Goal: Information Seeking & Learning: Learn about a topic

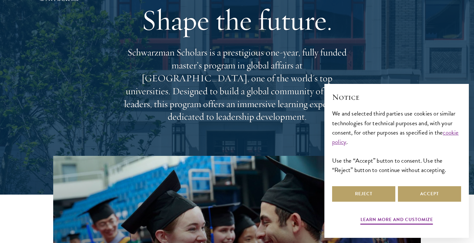
scroll to position [69, 0]
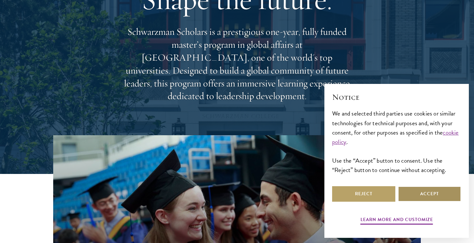
click at [430, 188] on button "Accept" at bounding box center [429, 193] width 63 height 15
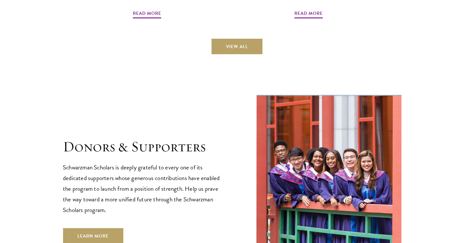
scroll to position [1874, 0]
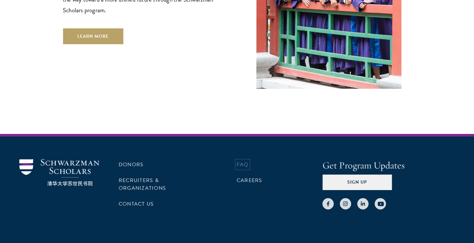
click at [246, 161] on link "FAQ" at bounding box center [243, 165] width 12 height 8
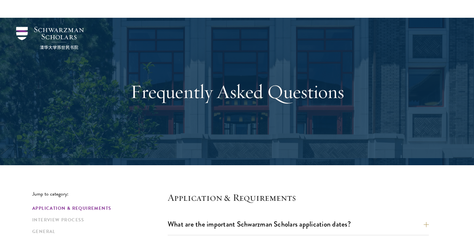
scroll to position [86, 0]
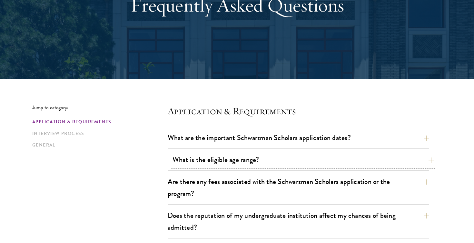
click at [241, 165] on button "What is the eligible age range?" at bounding box center [303, 159] width 261 height 15
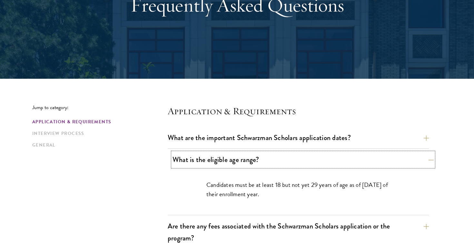
click at [241, 156] on button "What is the eligible age range?" at bounding box center [303, 159] width 261 height 15
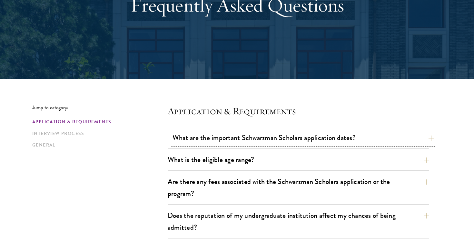
click at [245, 138] on button "What are the important Schwarzman Scholars application dates?" at bounding box center [303, 137] width 261 height 15
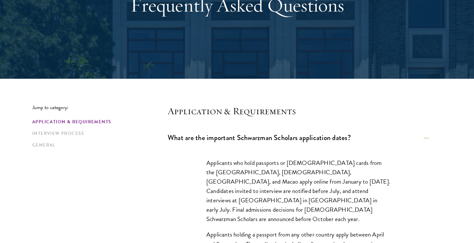
click at [256, 135] on button "What are the important Schwarzman Scholars application dates?" at bounding box center [303, 137] width 261 height 15
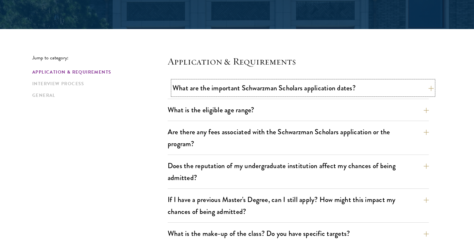
scroll to position [177, 0]
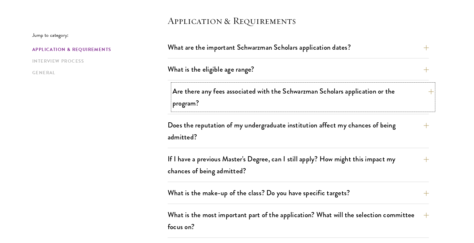
click at [257, 91] on button "Are there any fees associated with the Schwarzman Scholars application or the p…" at bounding box center [303, 97] width 261 height 26
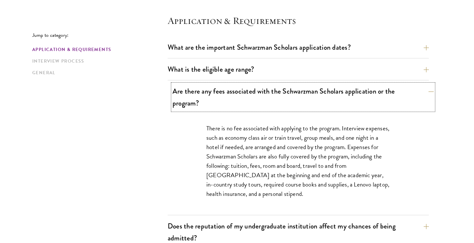
click at [253, 89] on button "Are there any fees associated with the Schwarzman Scholars application or the p…" at bounding box center [303, 97] width 261 height 26
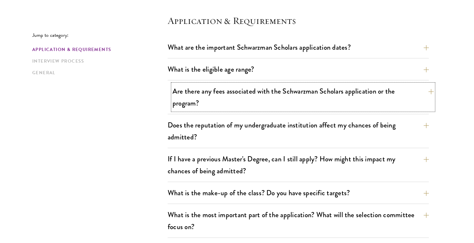
click at [253, 89] on button "Are there any fees associated with the Schwarzman Scholars application or the p…" at bounding box center [303, 97] width 261 height 26
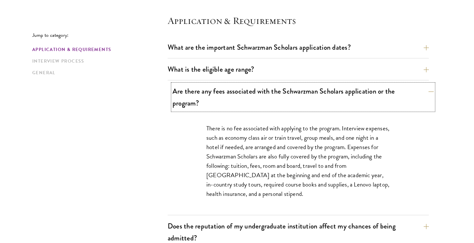
click at [253, 89] on button "Are there any fees associated with the Schwarzman Scholars application or the p…" at bounding box center [303, 97] width 261 height 26
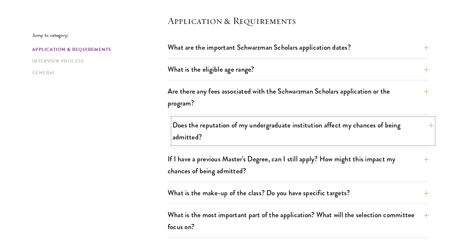
click at [233, 130] on button "Does the reputation of my undergraduate institution affect my chances of being …" at bounding box center [303, 131] width 261 height 26
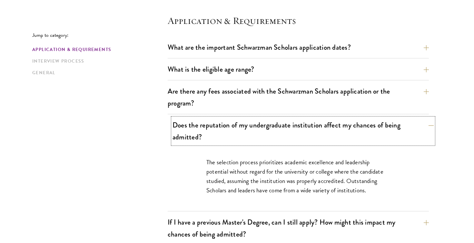
click at [233, 130] on button "Does the reputation of my undergraduate institution affect my chances of being …" at bounding box center [303, 131] width 261 height 26
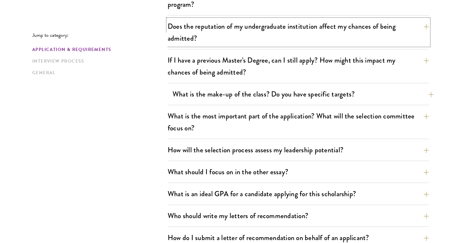
scroll to position [290, 0]
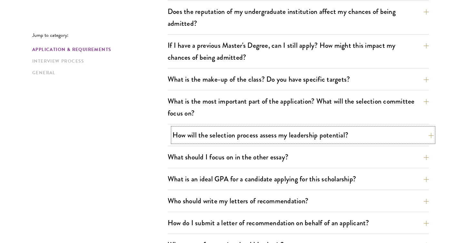
click at [261, 136] on button "How will the selection process assess my leadership potential?" at bounding box center [303, 135] width 261 height 15
